Goal: Information Seeking & Learning: Learn about a topic

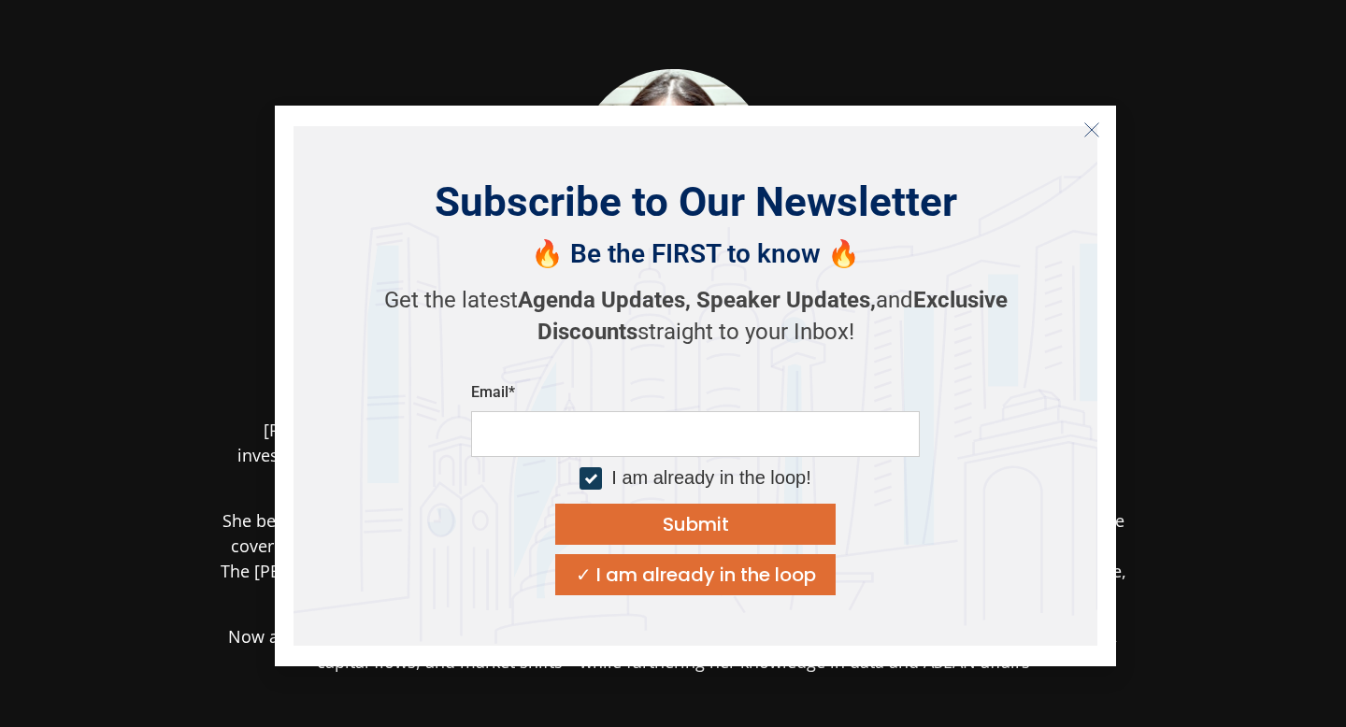
click at [1096, 134] on icon "Close" at bounding box center [1091, 129] width 17 height 17
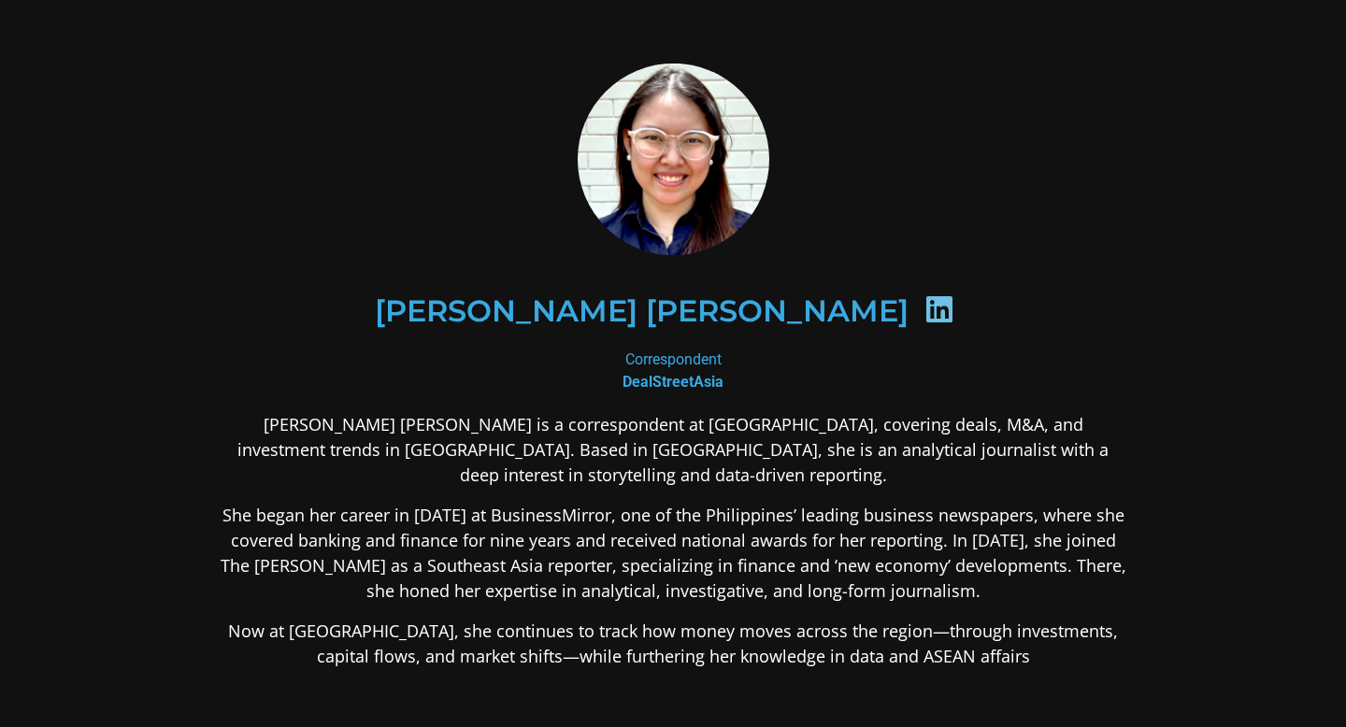
scroll to position [41, 0]
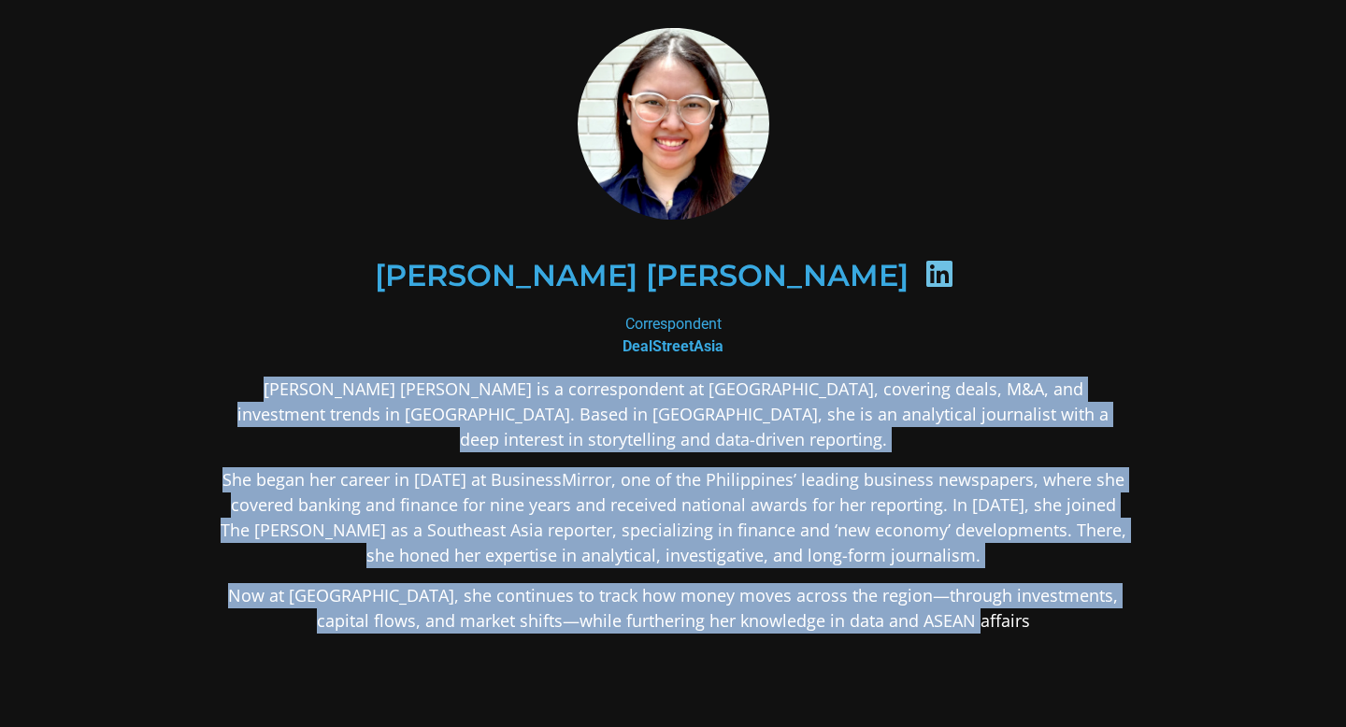
drag, startPoint x: 239, startPoint y: 385, endPoint x: 976, endPoint y: 617, distance: 771.9
click at [976, 617] on div "[PERSON_NAME] [PERSON_NAME] is a correspondent at [GEOGRAPHIC_DATA], covering d…" at bounding box center [673, 653] width 908 height 552
click at [1009, 623] on p "Now at [GEOGRAPHIC_DATA], she continues to track how money moves across the reg…" at bounding box center [673, 608] width 908 height 50
drag, startPoint x: 1006, startPoint y: 622, endPoint x: 184, endPoint y: 366, distance: 861.2
click at [184, 366] on div "[PERSON_NAME] [PERSON_NAME] Correspondent DealStreetAsia [PERSON_NAME] [PERSON_…" at bounding box center [672, 479] width 1009 height 1002
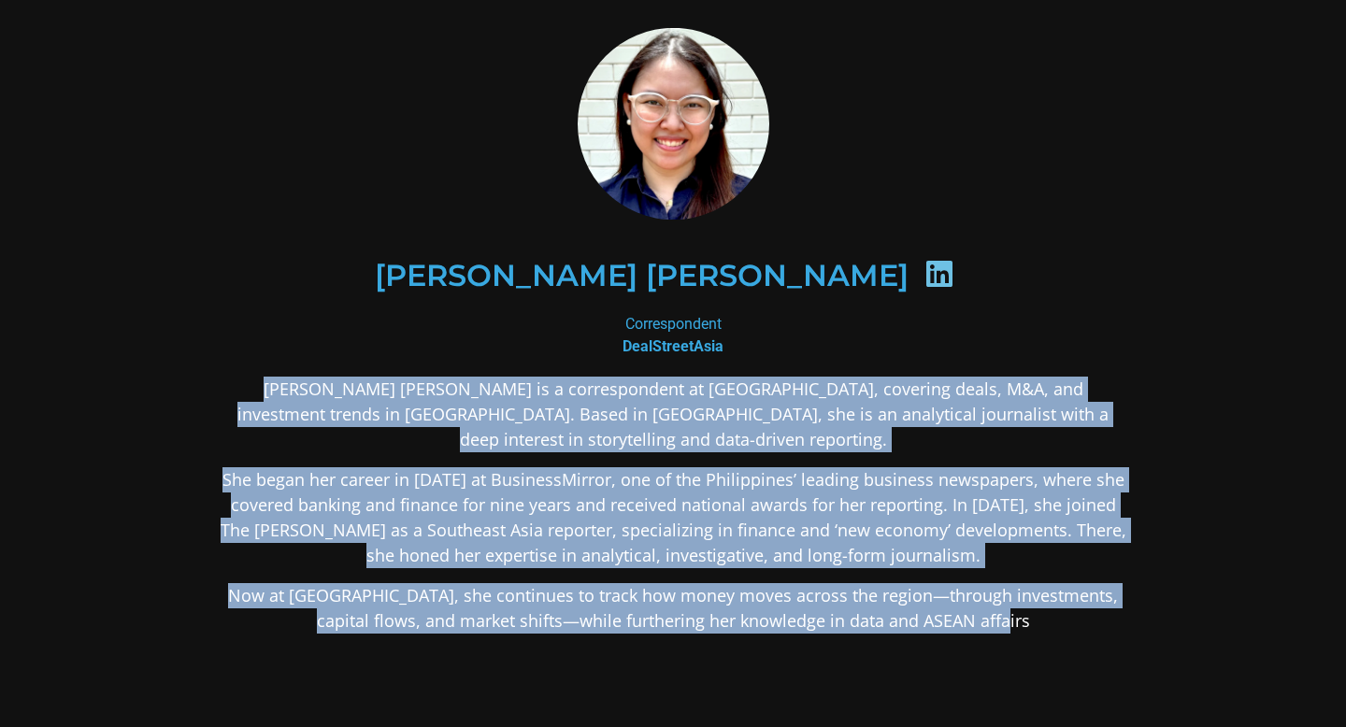
copy div "[PERSON_NAME] [PERSON_NAME] is a correspondent at [GEOGRAPHIC_DATA], covering d…"
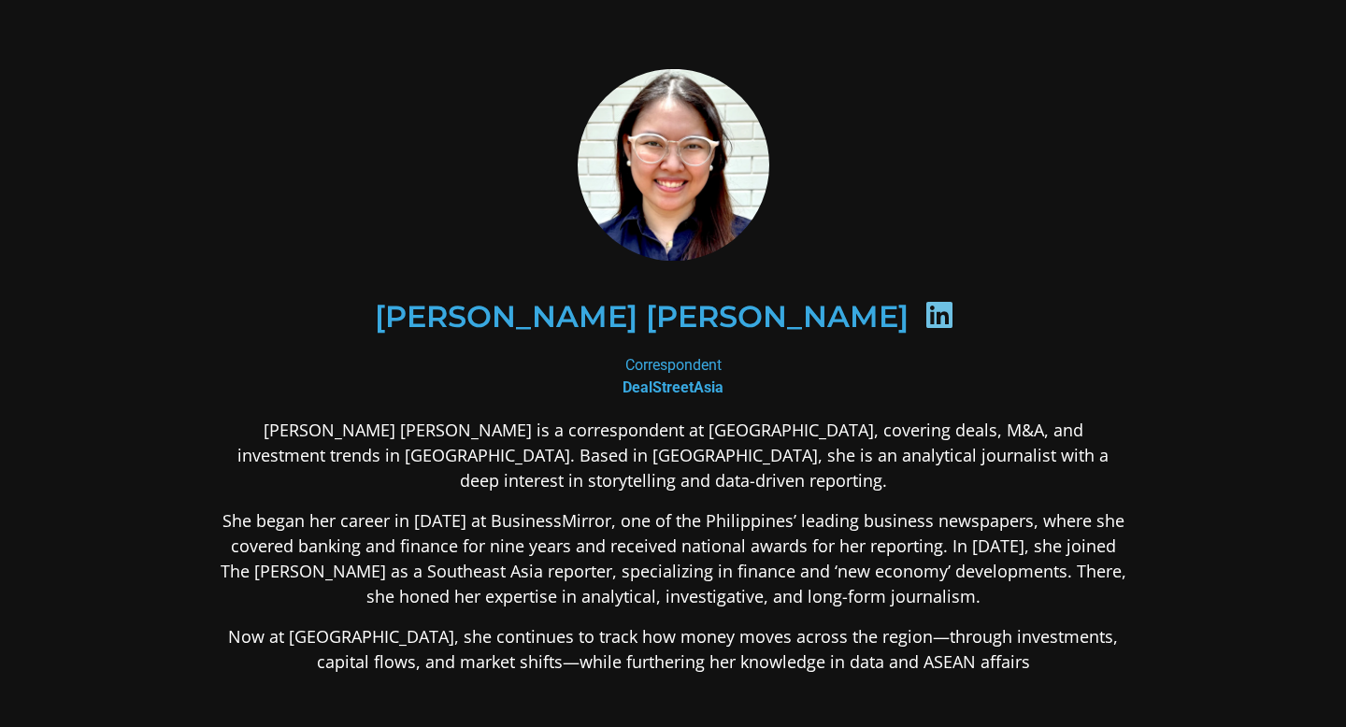
scroll to position [41, 0]
